Goal: Find specific page/section: Find specific page/section

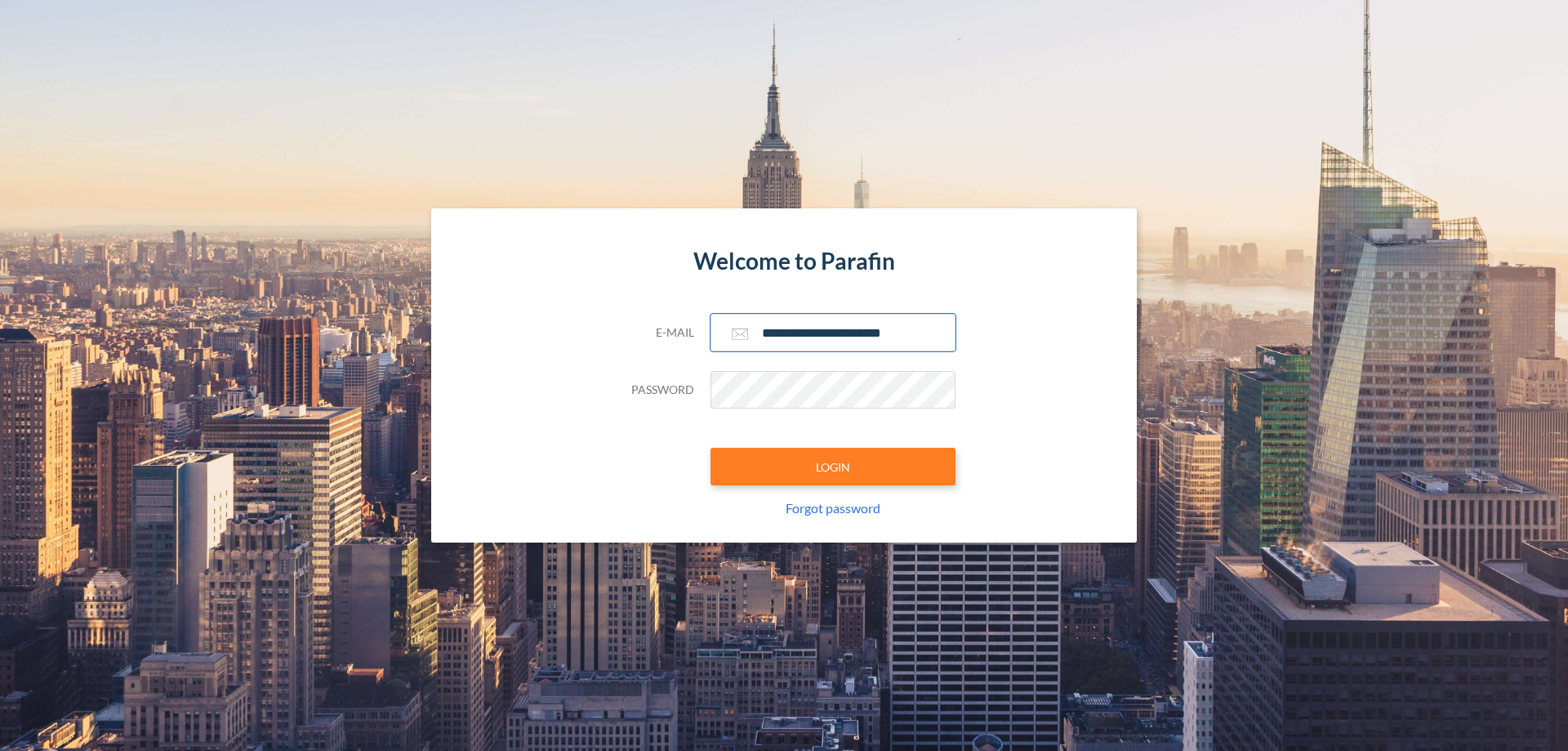
type input "**********"
click at [833, 467] on button "LOGIN" at bounding box center [833, 466] width 245 height 37
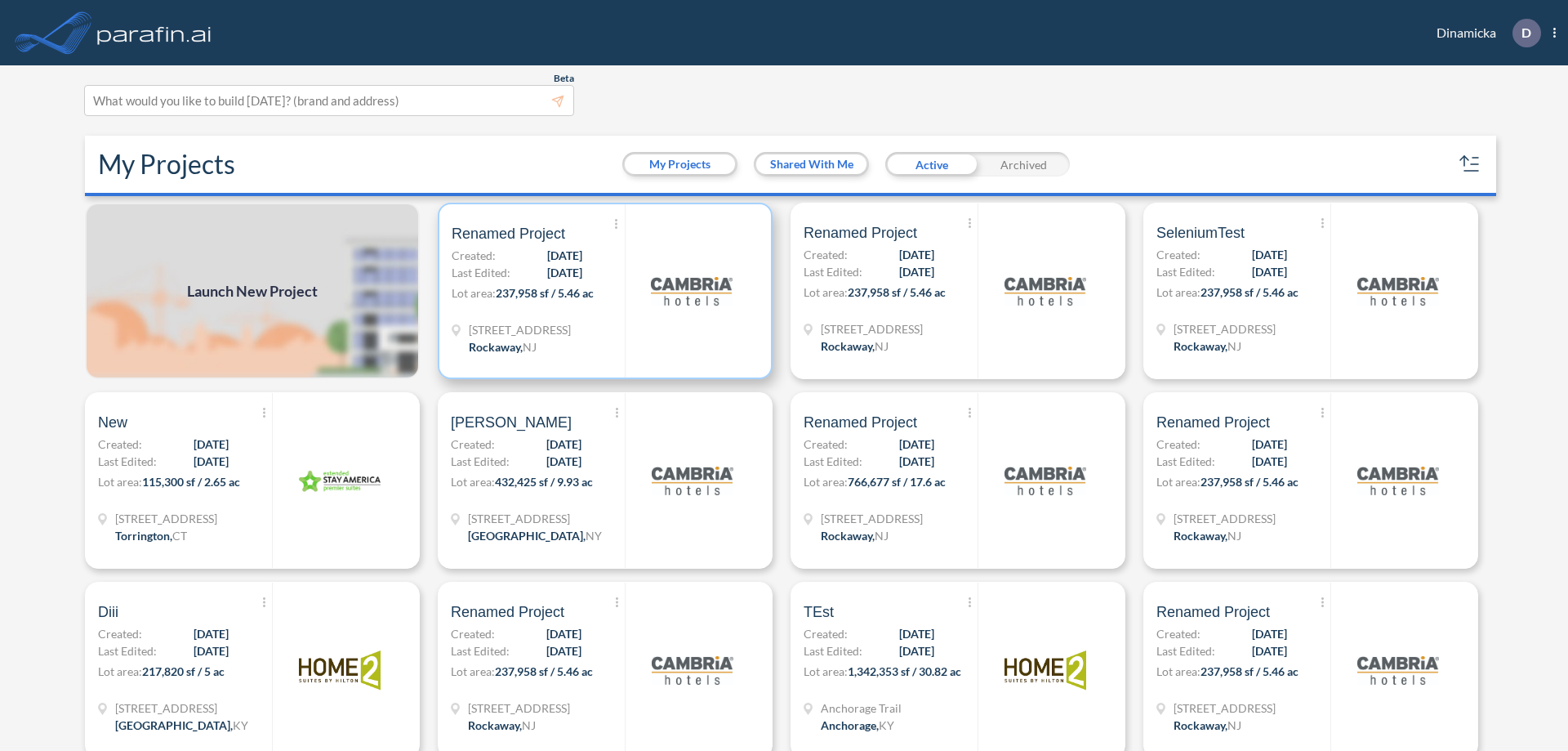
scroll to position [4, 0]
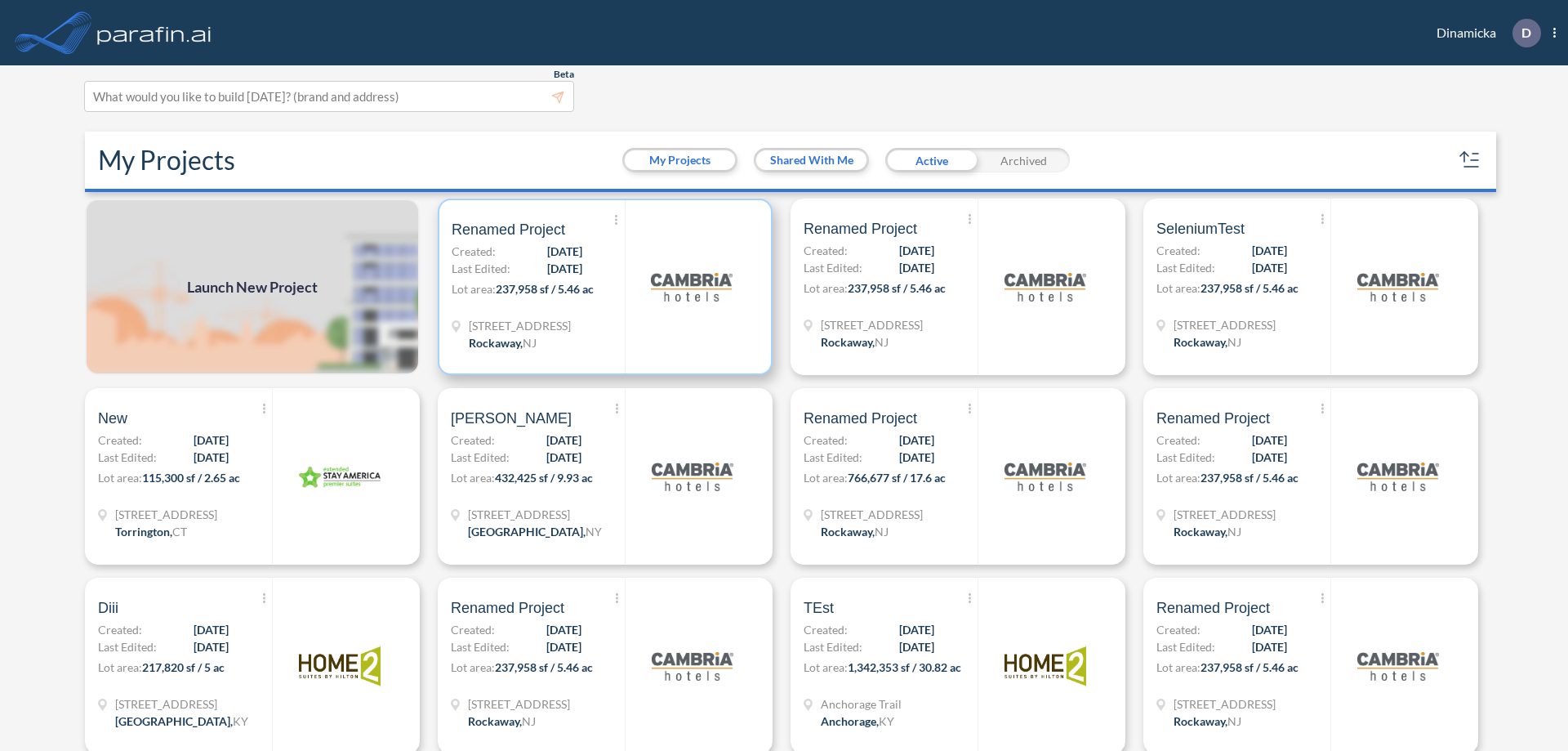
click at [602, 287] on p "Lot area: 237,958 sf / 5.46 ac" at bounding box center [539, 292] width 173 height 23
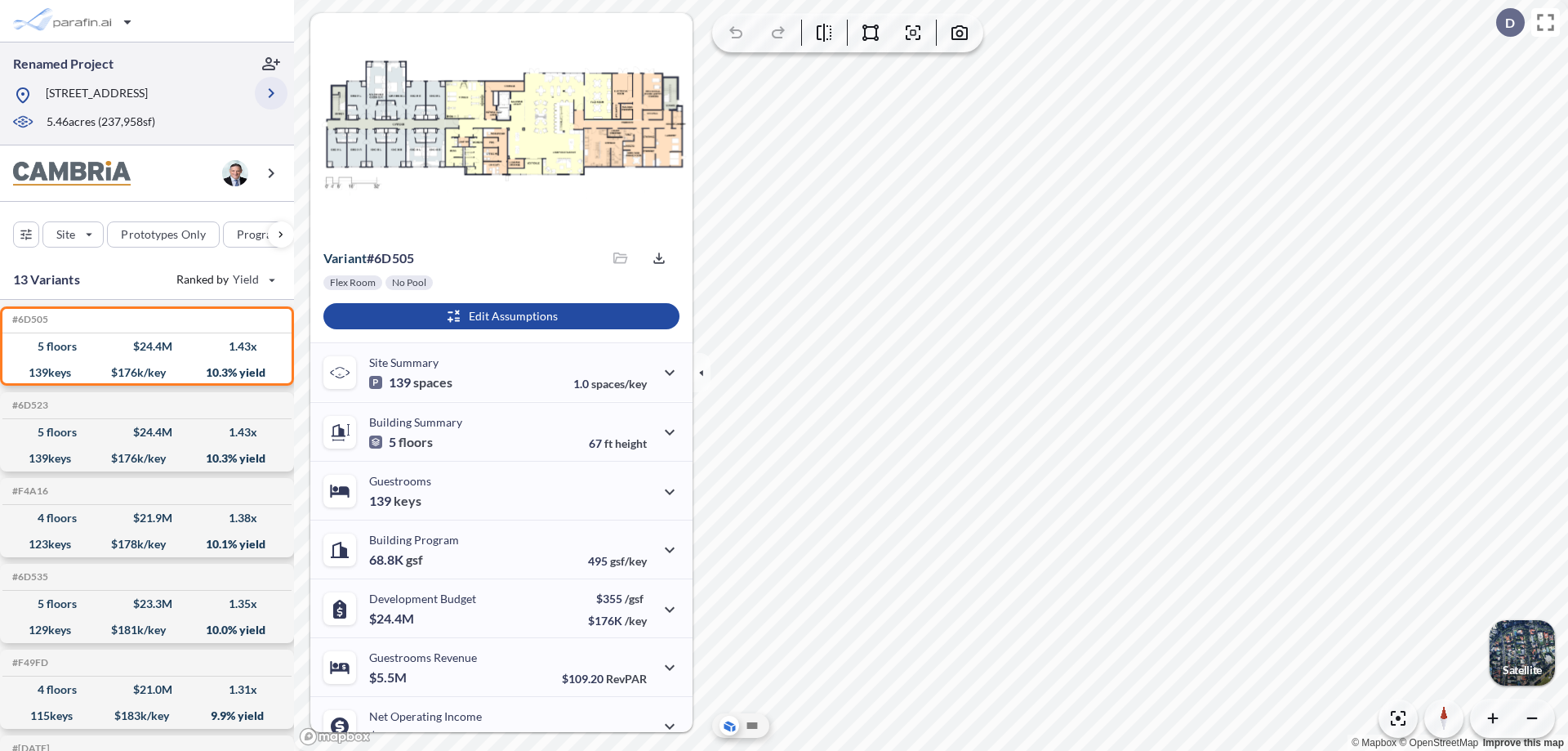
click at [271, 93] on icon "button" at bounding box center [271, 92] width 20 height 20
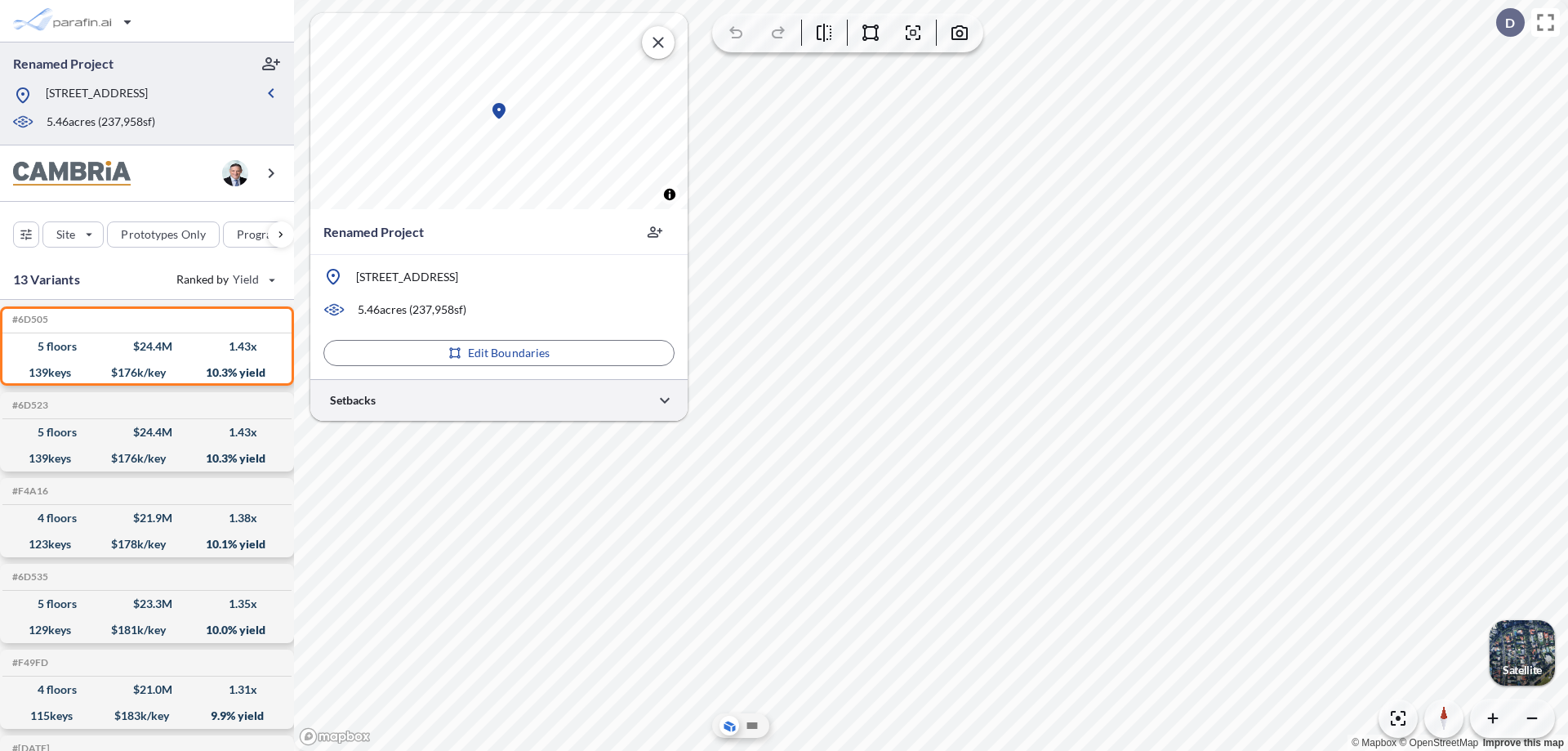
click at [499, 400] on div at bounding box center [498, 400] width 377 height 42
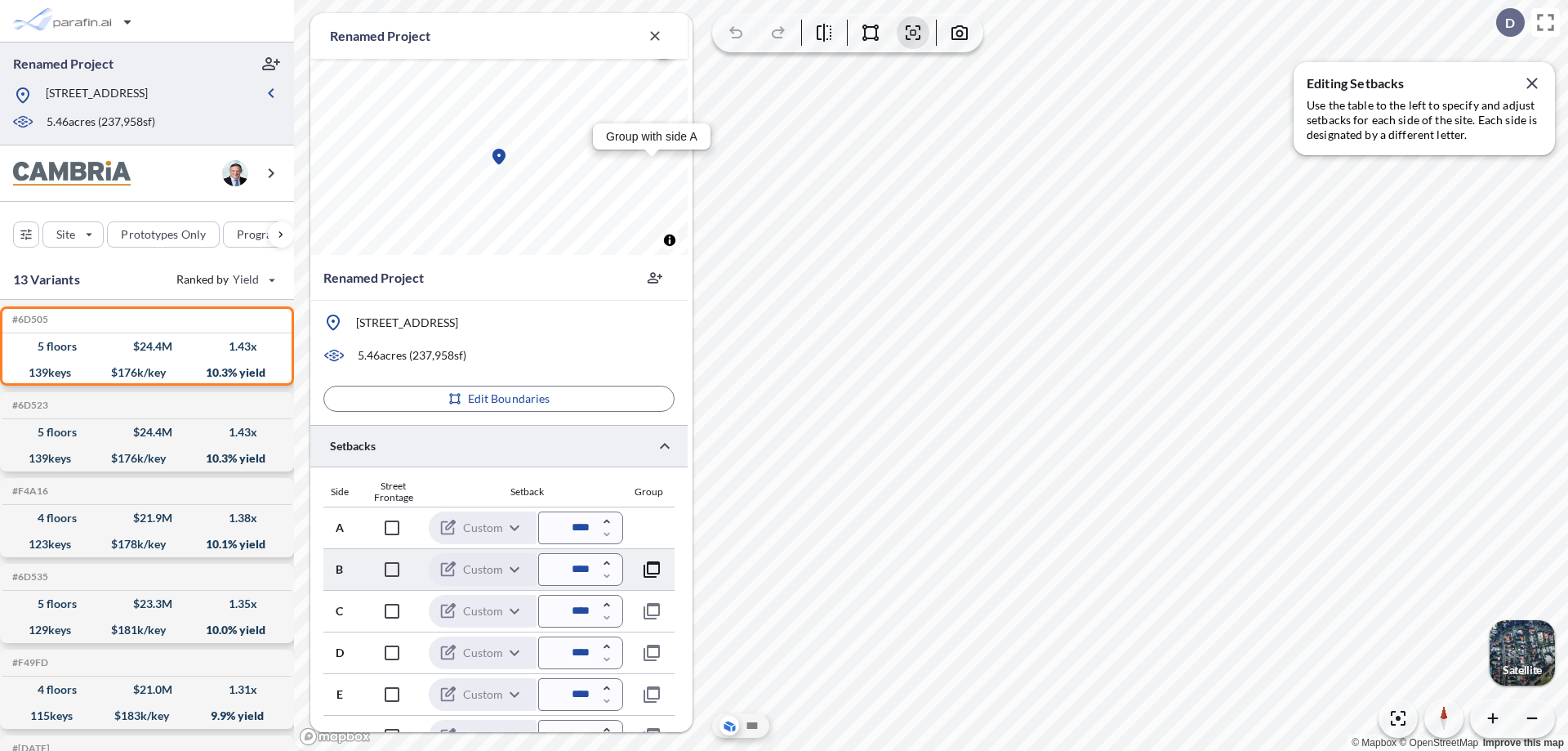
scroll to position [395, 0]
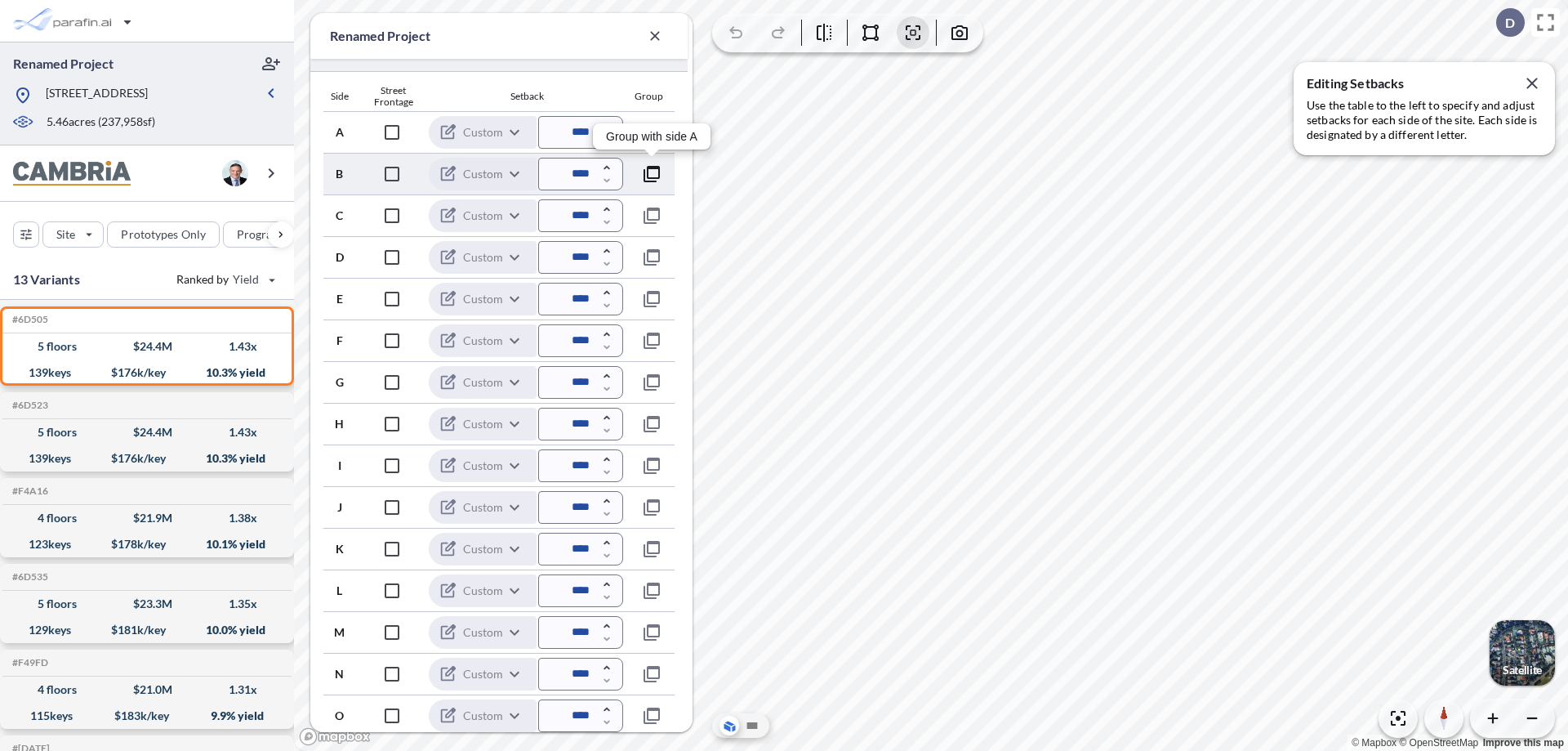
click at [652, 173] on icon "button" at bounding box center [651, 173] width 20 height 20
